Goal: Task Accomplishment & Management: Manage account settings

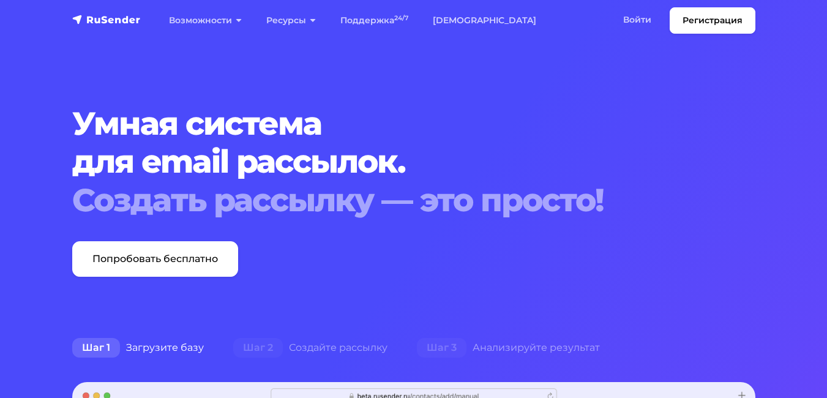
click at [633, 18] on link "Войти" at bounding box center [637, 19] width 53 height 25
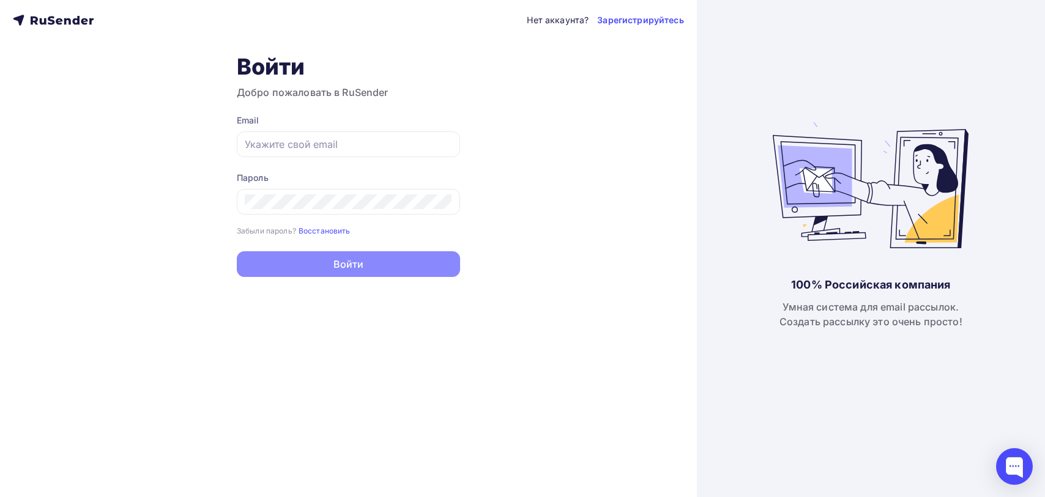
type input "[EMAIL_ADDRESS][DOMAIN_NAME]"
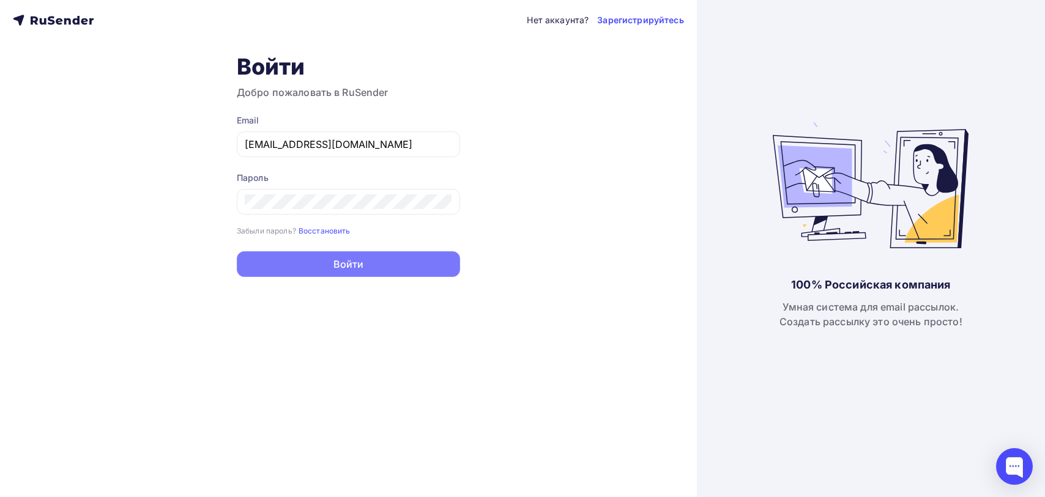
click at [333, 262] on button "Войти" at bounding box center [348, 264] width 223 height 26
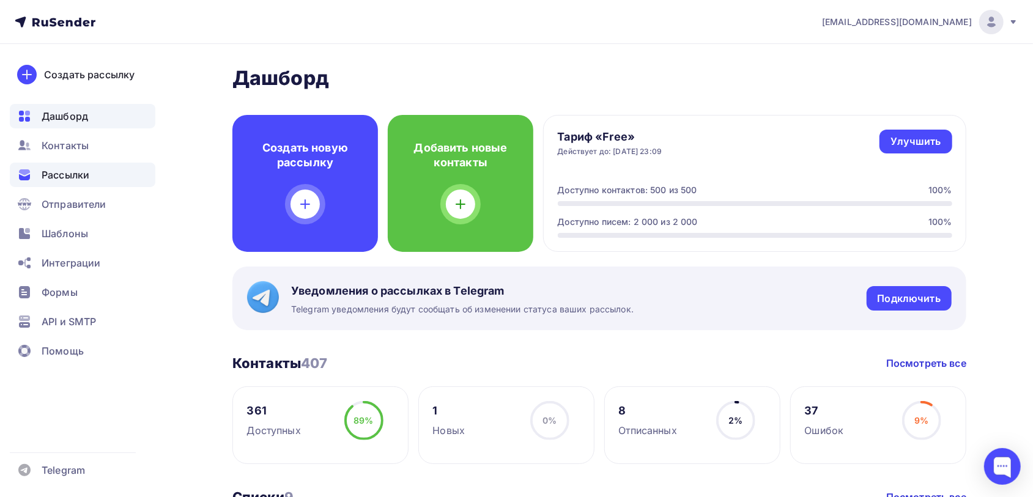
click at [75, 174] on span "Рассылки" at bounding box center [66, 175] width 48 height 15
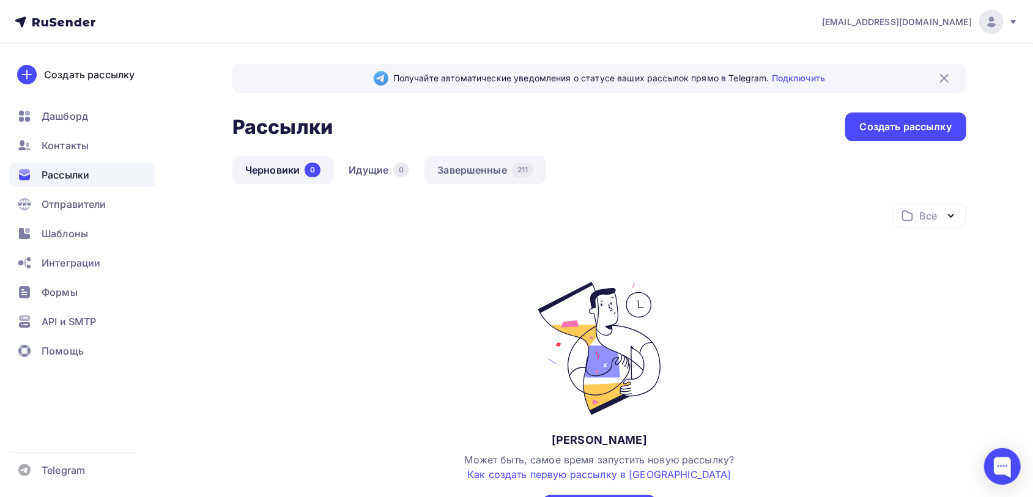
click at [480, 171] on link "Завершенные 211" at bounding box center [486, 170] width 122 height 28
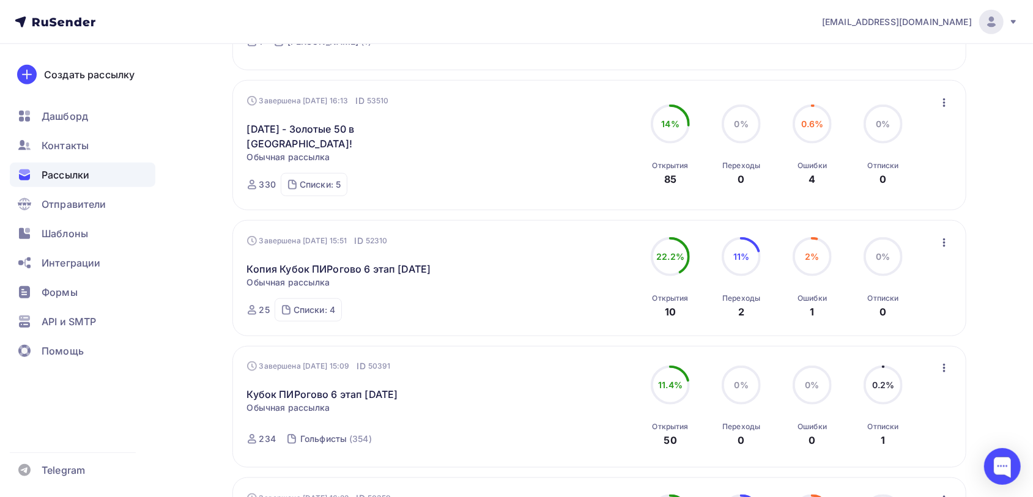
scroll to position [918, 0]
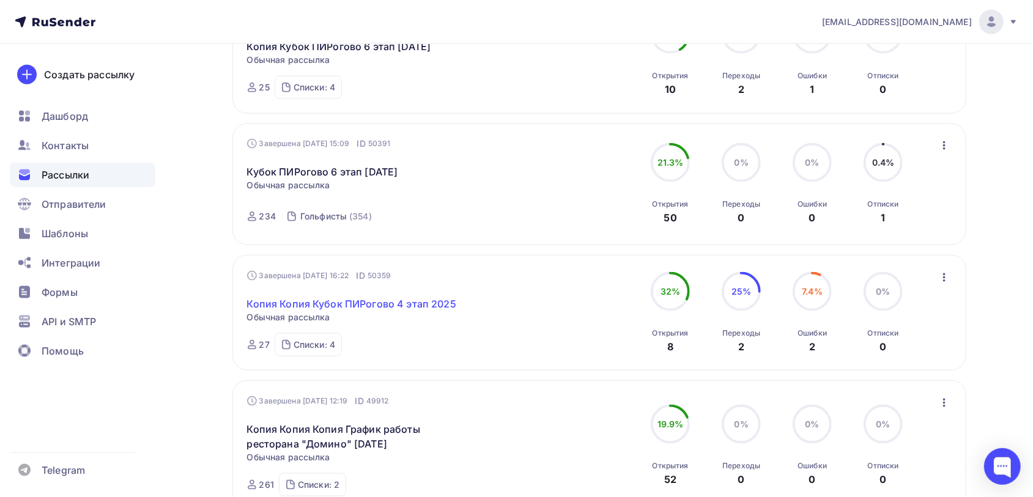
click at [361, 297] on link "Копия Копия Кубок ПИРогово 4 этап 2025" at bounding box center [351, 304] width 209 height 15
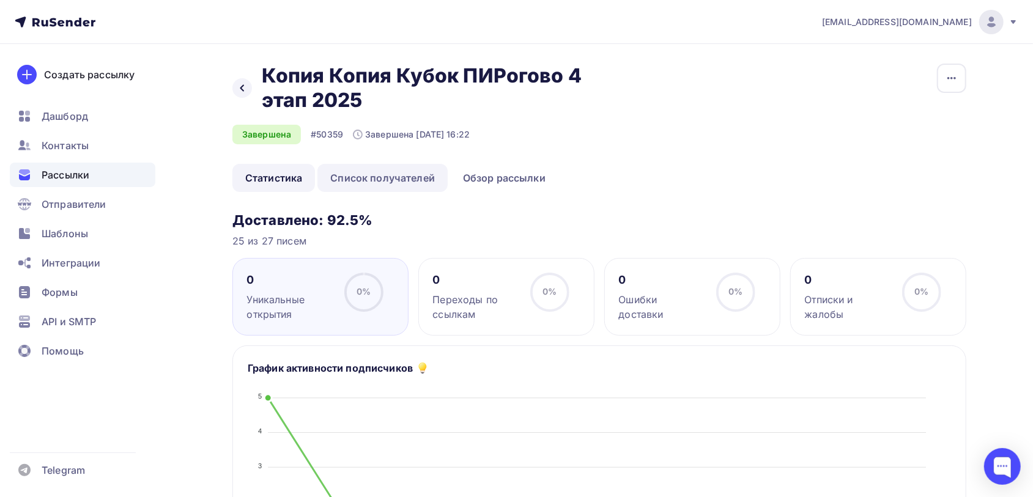
click at [390, 178] on link "Список получателей" at bounding box center [383, 178] width 130 height 28
